Goal: Task Accomplishment & Management: Manage account settings

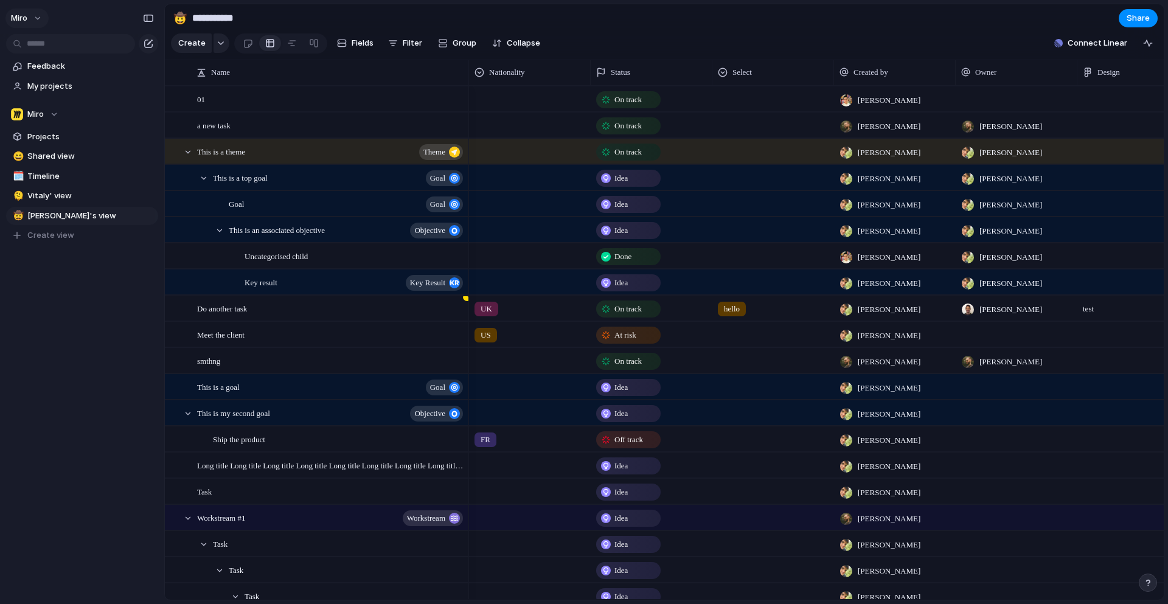
click at [34, 16] on button "miro" at bounding box center [26, 18] width 43 height 19
click at [37, 16] on div "Settings Invite members Change theme Sign out" at bounding box center [584, 302] width 1168 height 604
click at [148, 43] on div "button" at bounding box center [149, 44] width 10 height 10
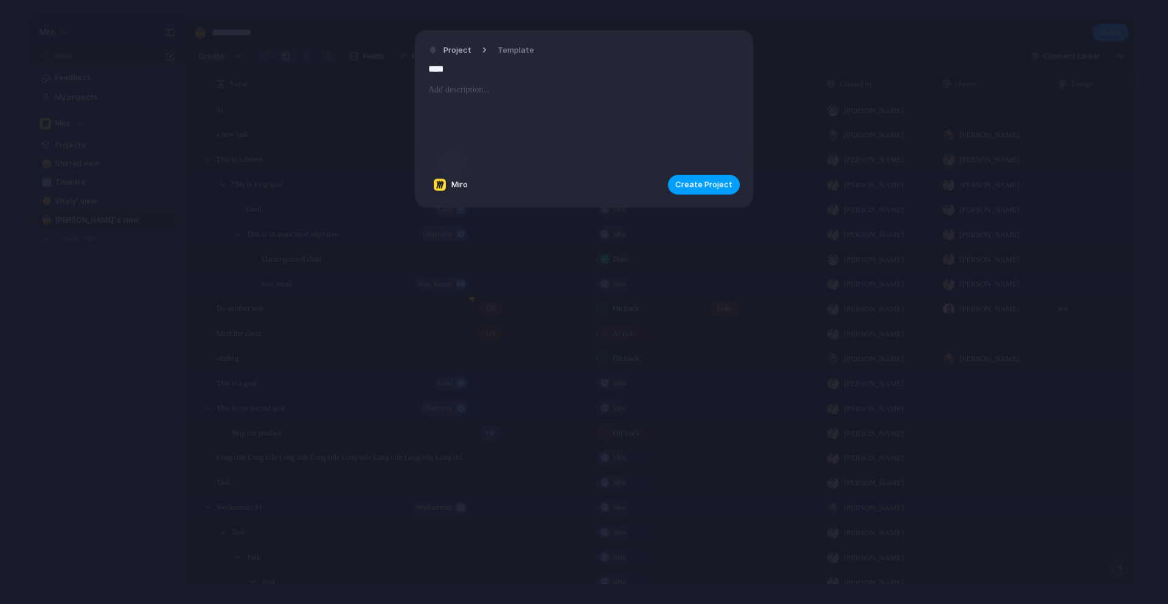
type input "****"
click at [709, 185] on span "Create Project" at bounding box center [704, 185] width 57 height 12
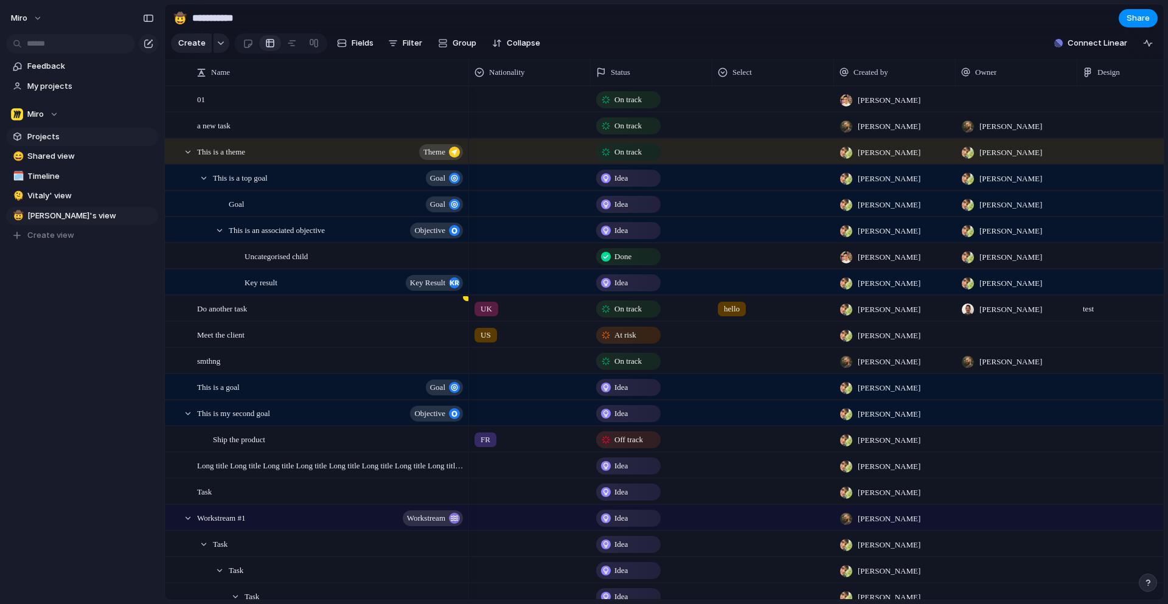
click at [33, 135] on span "Projects" at bounding box center [90, 137] width 127 height 12
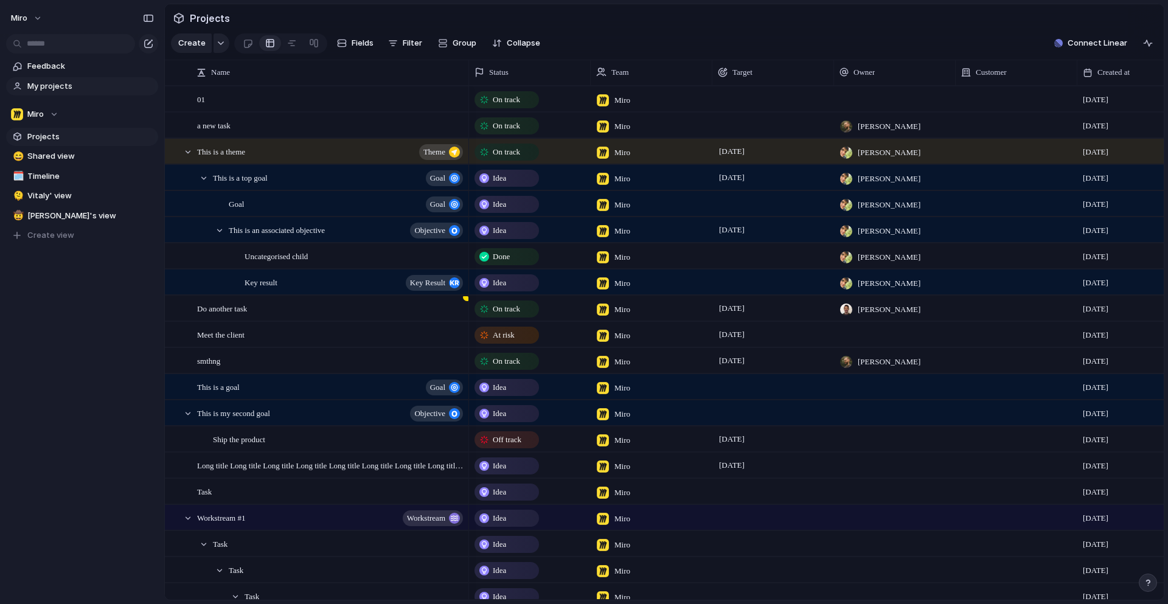
click at [58, 81] on span "My projects" at bounding box center [90, 86] width 127 height 12
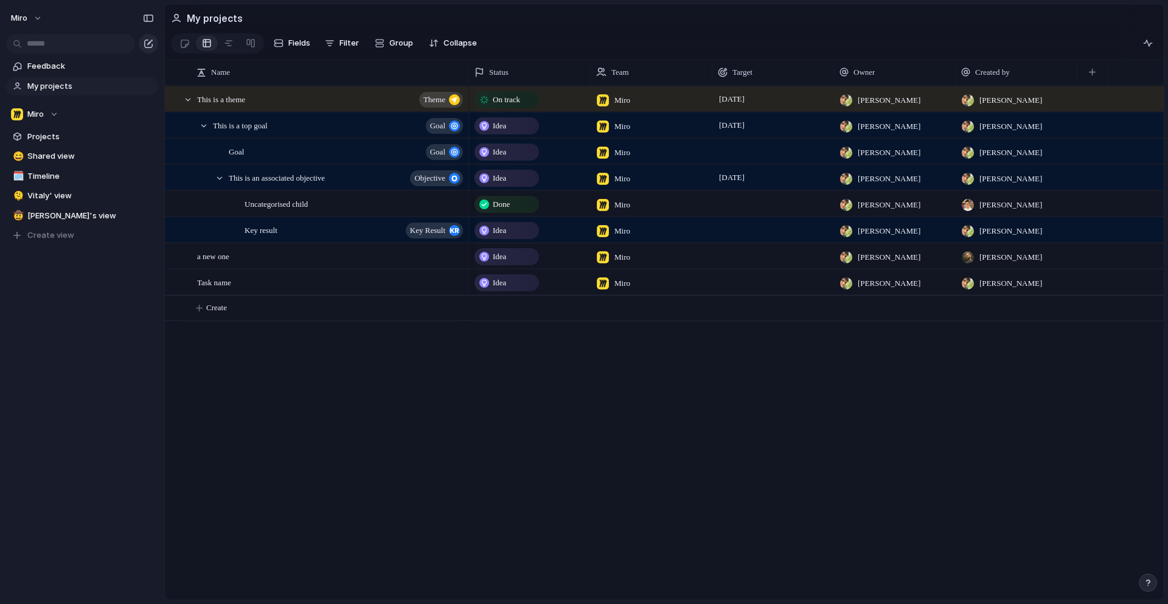
click at [145, 40] on div "button" at bounding box center [149, 44] width 10 height 10
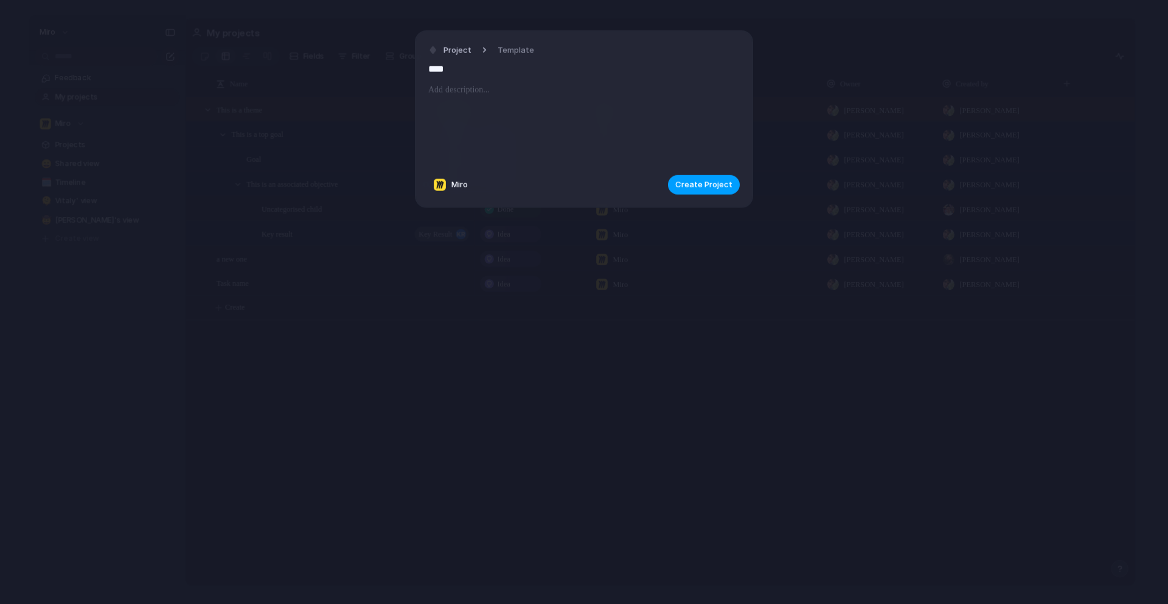
type input "****"
click at [703, 182] on span "Create Project" at bounding box center [704, 185] width 57 height 12
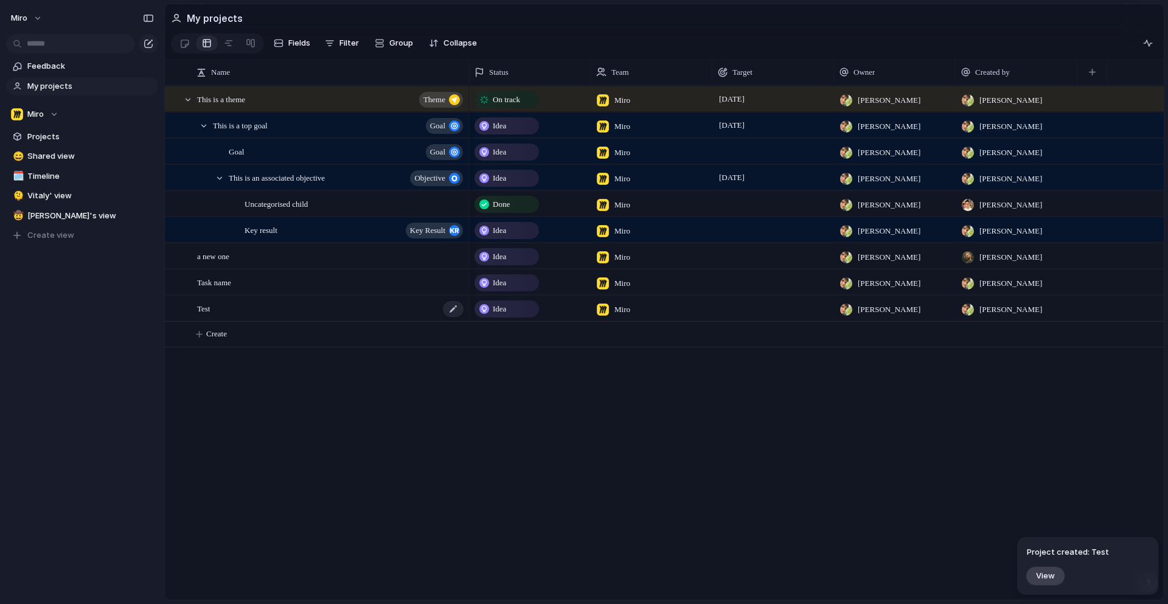
click at [295, 305] on div "Test" at bounding box center [331, 308] width 268 height 25
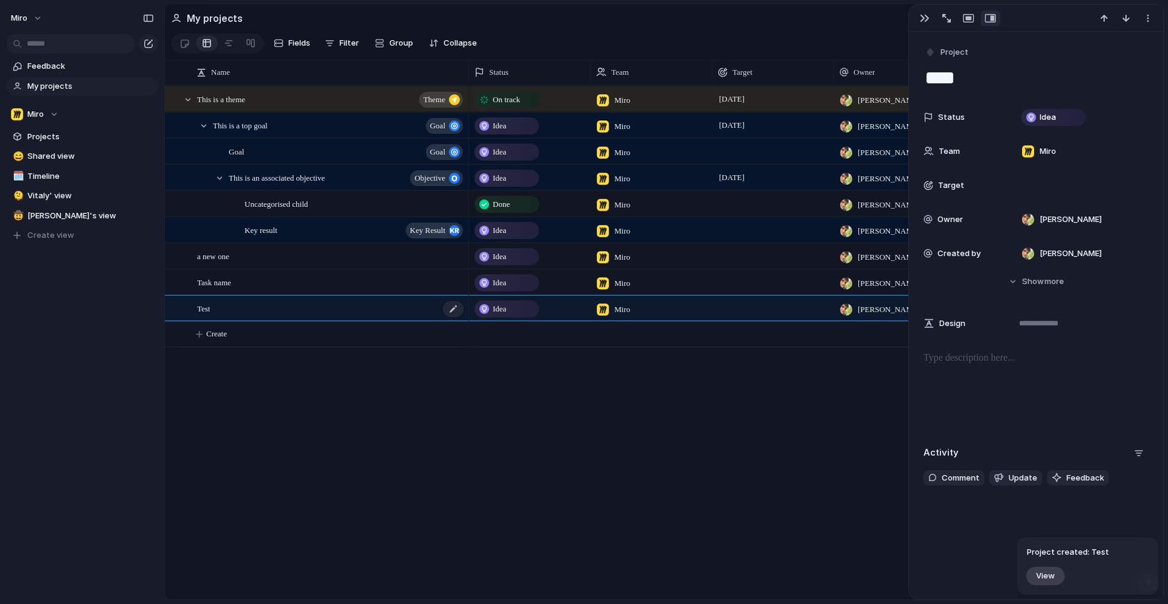
click at [295, 305] on div "Test" at bounding box center [331, 308] width 268 height 25
click at [55, 110] on div "Miro" at bounding box center [34, 114] width 47 height 12
click at [55, 113] on div "Miro Create new team" at bounding box center [584, 302] width 1168 height 604
click at [54, 111] on div "Miro" at bounding box center [34, 114] width 47 height 12
click at [50, 184] on span "Create new team" at bounding box center [64, 184] width 68 height 12
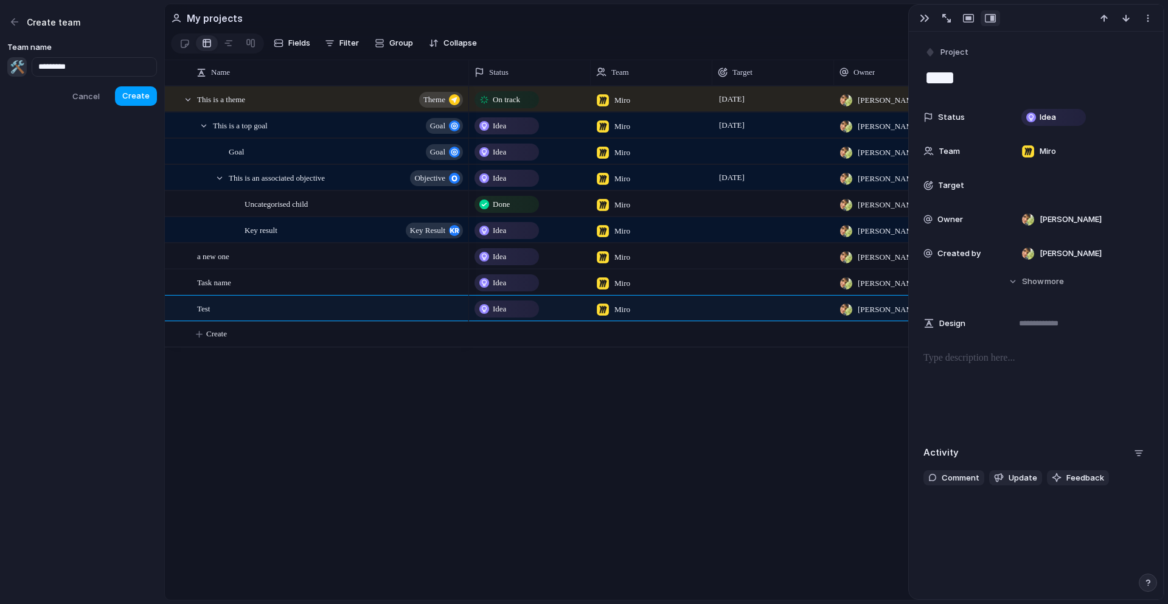
type input "*********"
click at [138, 95] on span "Create" at bounding box center [135, 96] width 27 height 12
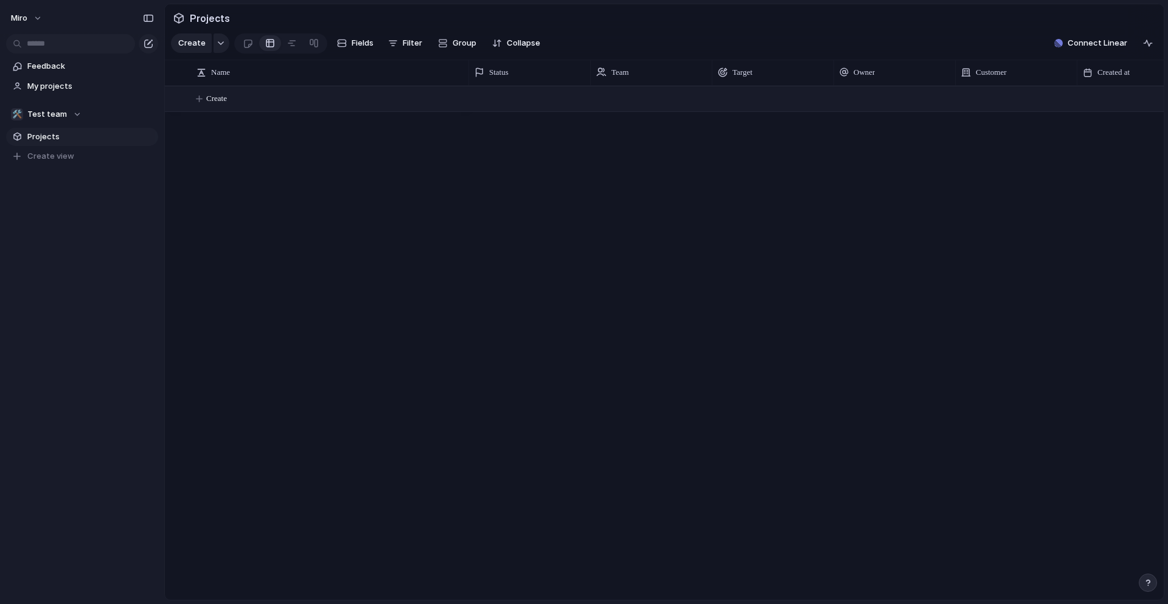
click at [227, 97] on span "Create" at bounding box center [216, 99] width 21 height 12
type textarea "**"
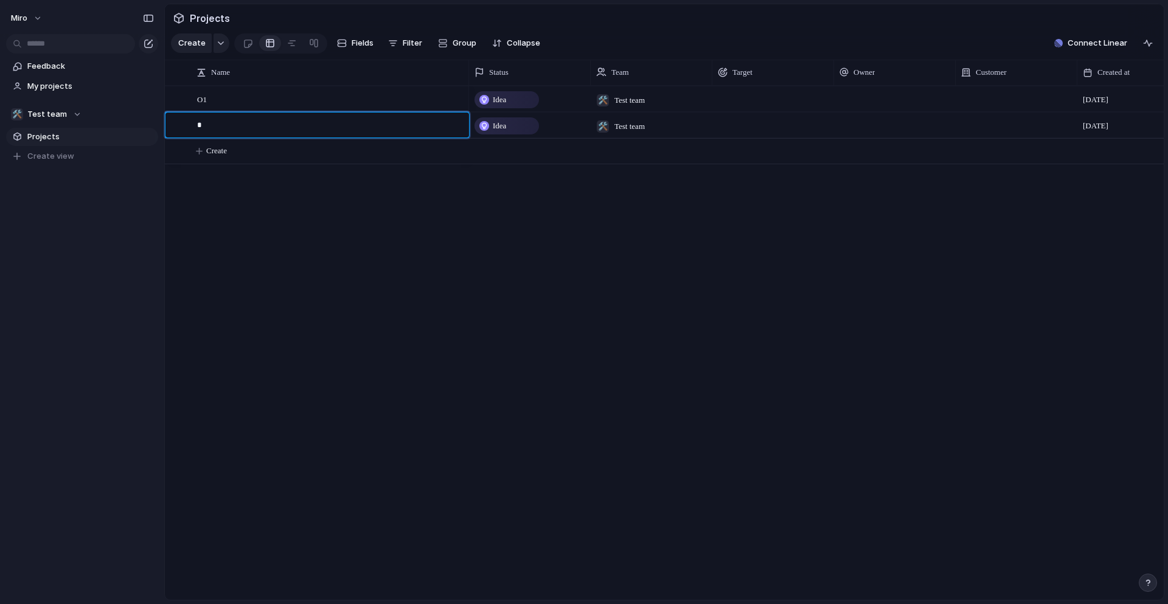
type textarea "**"
click at [217, 21] on span "Projects" at bounding box center [209, 18] width 45 height 22
click at [195, 18] on span "Projects" at bounding box center [209, 18] width 45 height 22
click at [47, 136] on span "Projects" at bounding box center [90, 137] width 127 height 12
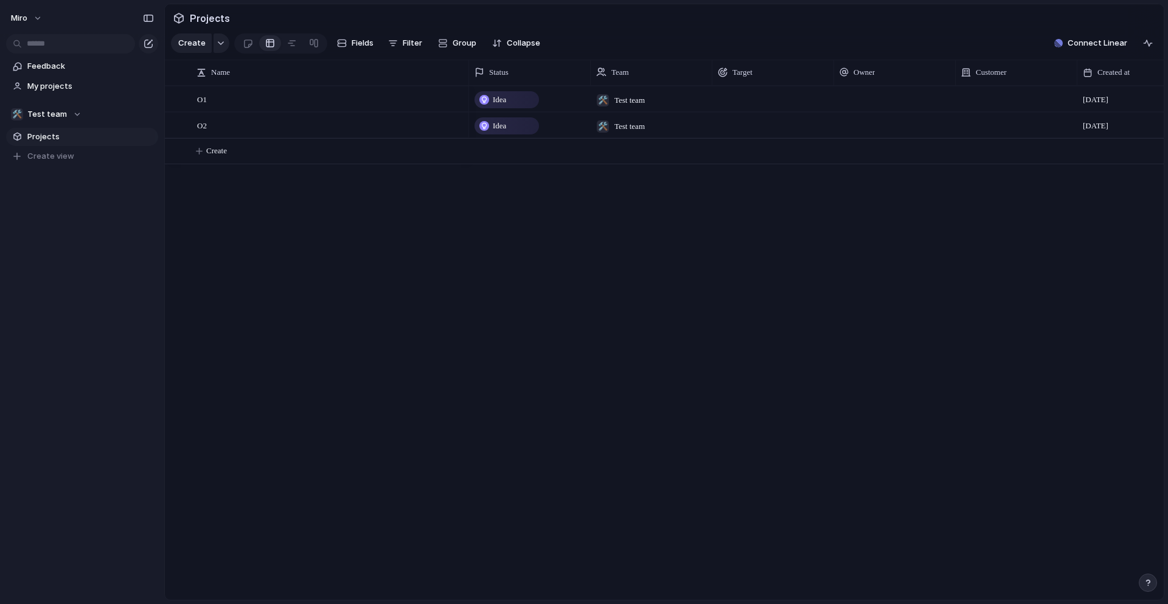
click at [47, 136] on span "Projects" at bounding box center [90, 137] width 127 height 12
click at [274, 102] on div "O1" at bounding box center [331, 99] width 268 height 25
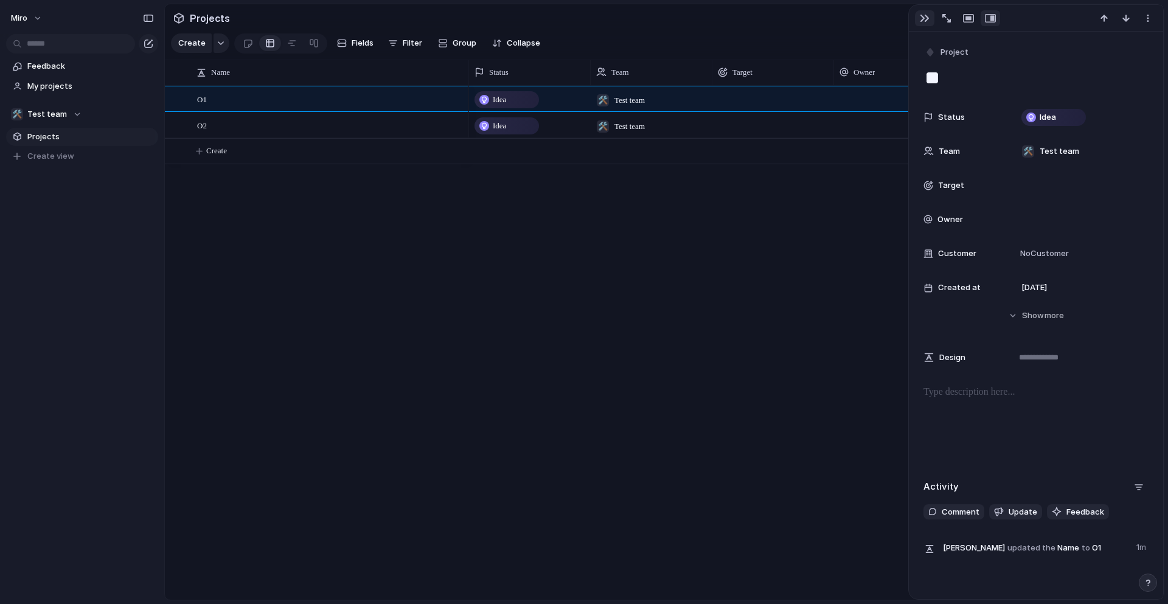
click at [927, 24] on button "button" at bounding box center [924, 18] width 19 height 16
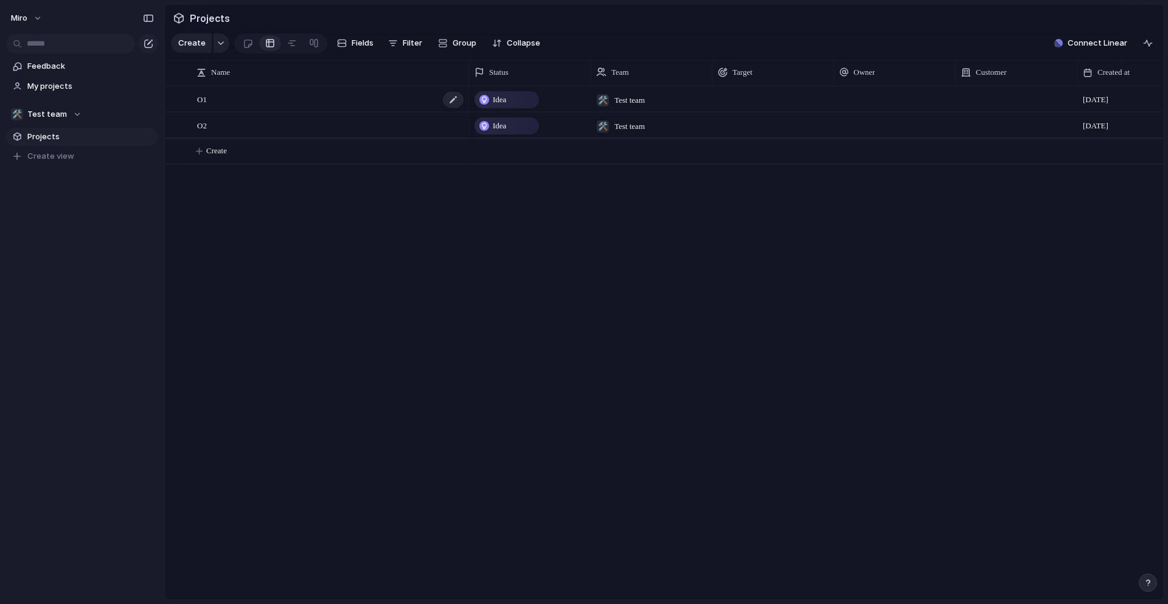
click at [265, 105] on div "O1" at bounding box center [331, 99] width 268 height 25
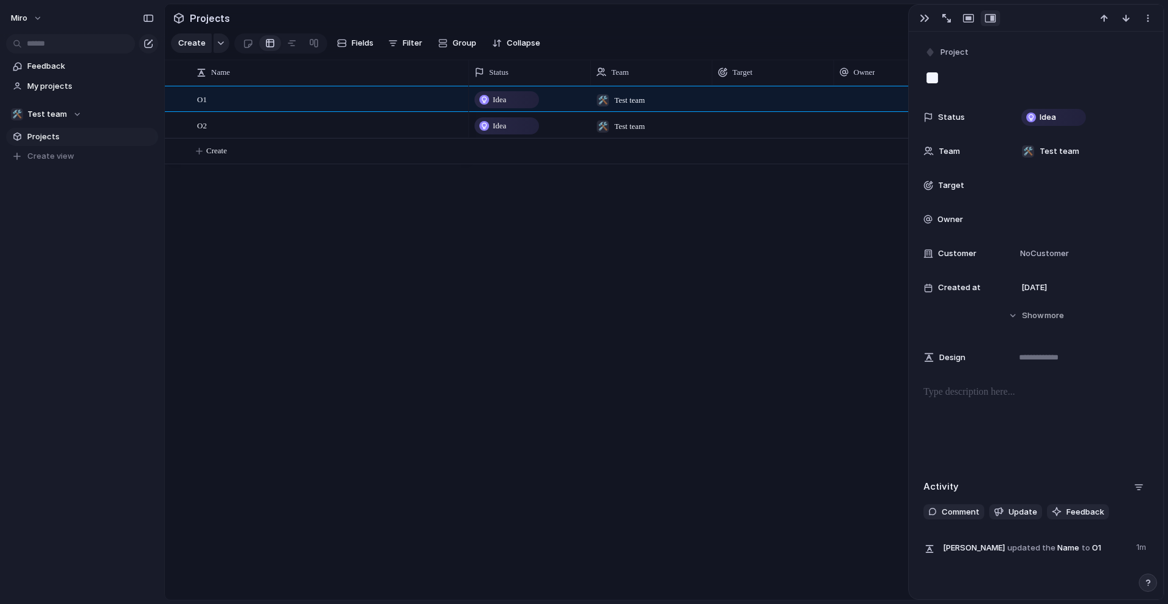
scroll to position [0, 66]
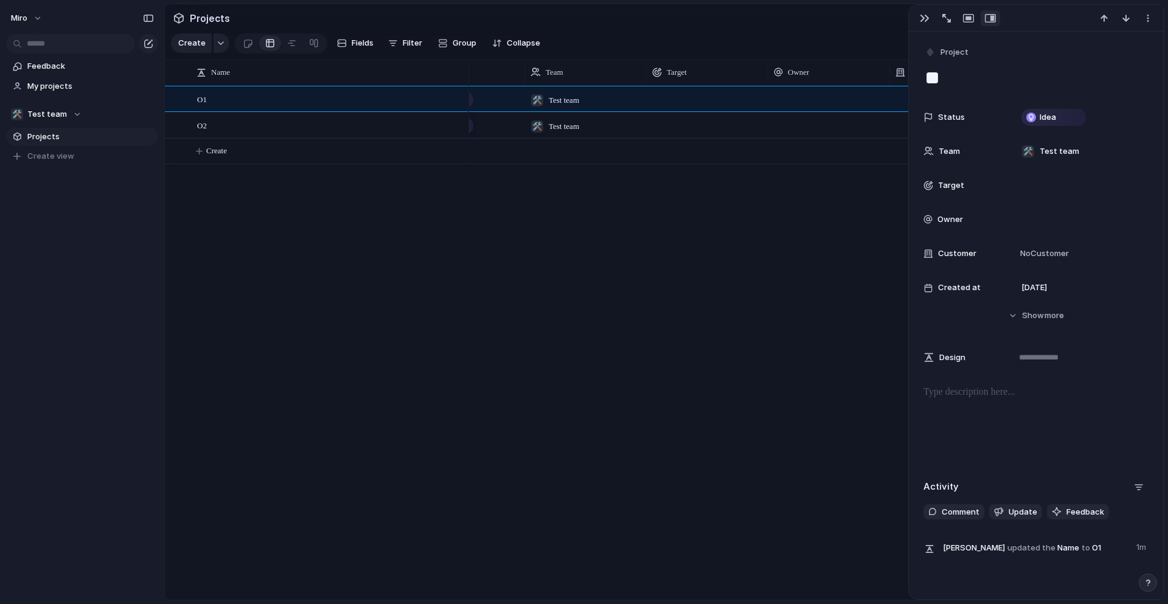
click at [915, 13] on div at bounding box center [956, 18] width 87 height 16
click at [929, 16] on div "button" at bounding box center [925, 18] width 10 height 10
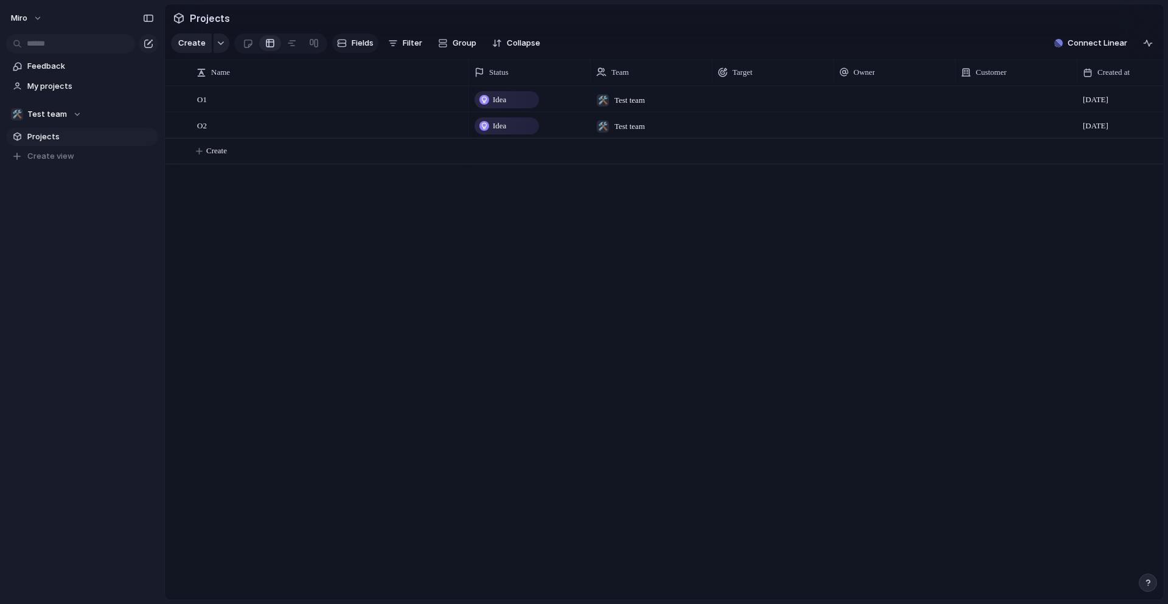
click at [364, 43] on span "Fields" at bounding box center [363, 43] width 22 height 12
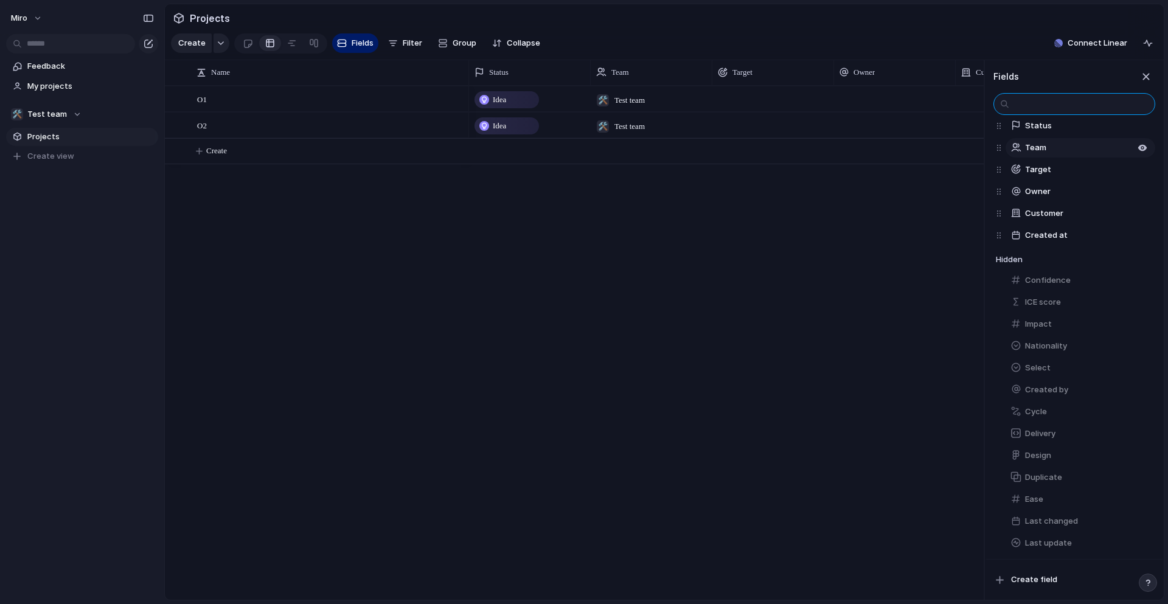
scroll to position [98, 0]
click at [1032, 580] on span "Create field" at bounding box center [1034, 580] width 46 height 12
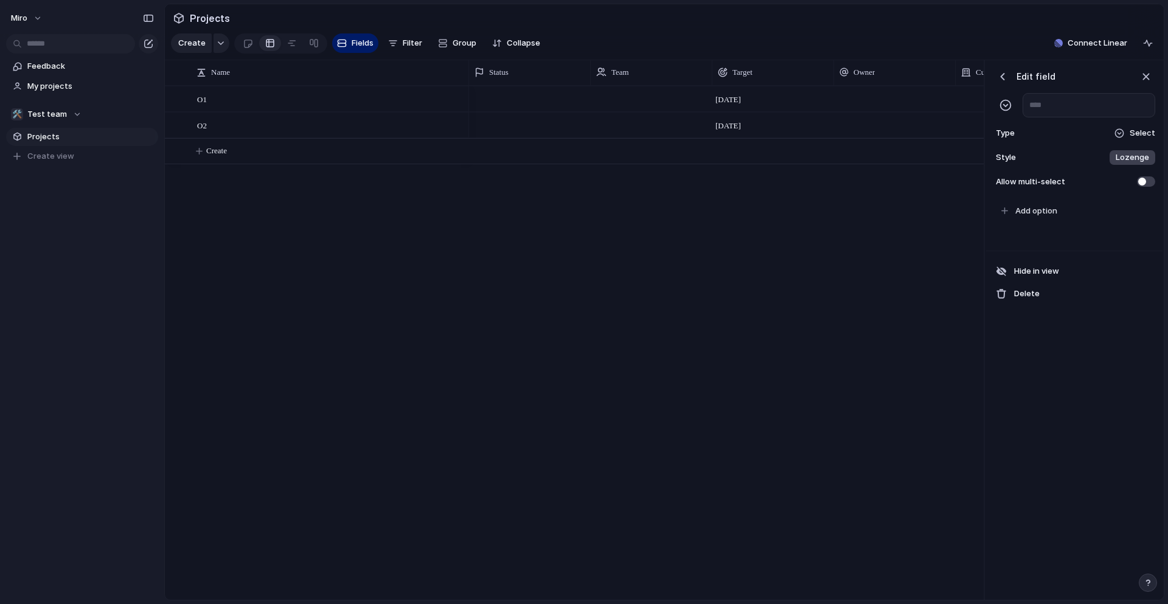
scroll to position [0, 368]
click at [1137, 132] on span "Select" at bounding box center [1143, 133] width 26 height 12
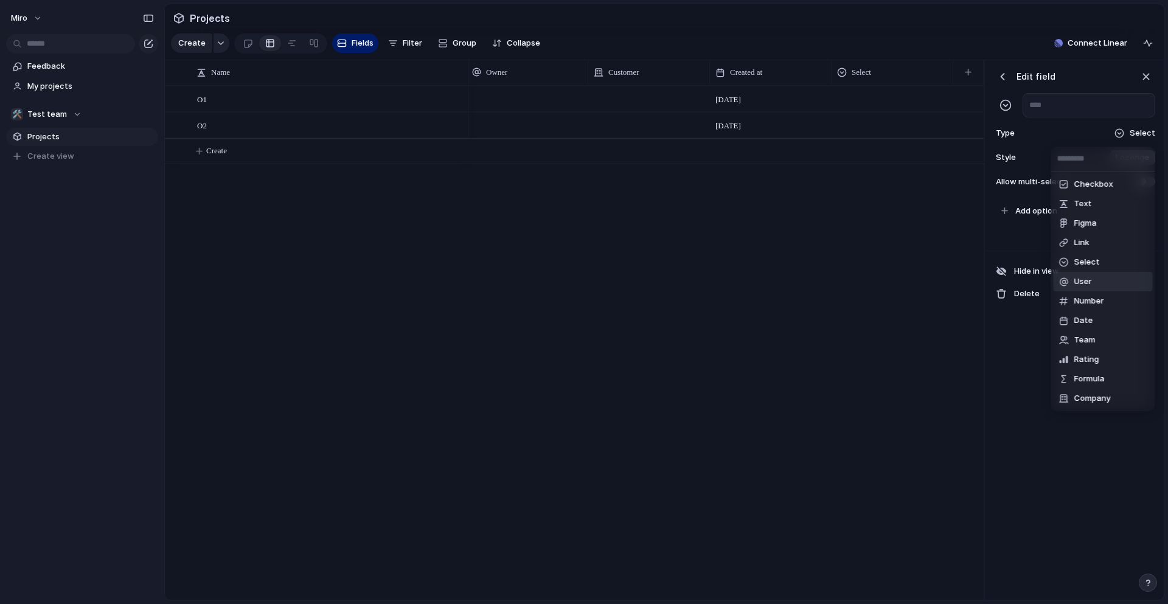
click at [1050, 474] on div "Checkbox Text Figma Link Select User Number Date Team Rating Formula Company" at bounding box center [584, 302] width 1168 height 604
